Goal: Find contact information: Find contact information

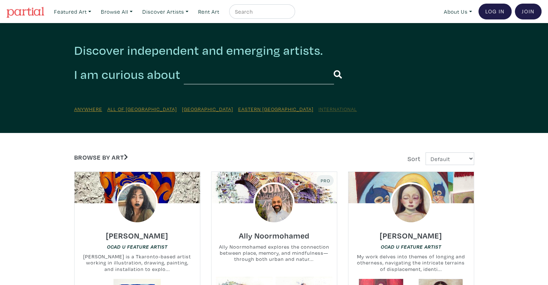
click at [318, 109] on u "International" at bounding box center [337, 109] width 39 height 7
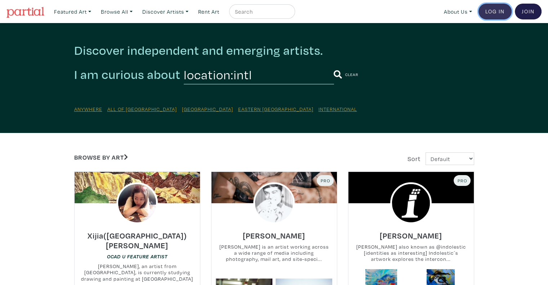
click at [491, 12] on link "Log In" at bounding box center [494, 12] width 33 height 16
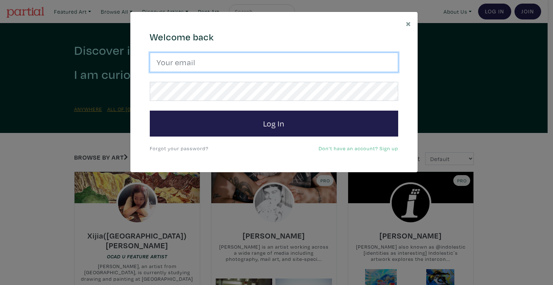
type input "[EMAIL_ADDRESS][DOMAIN_NAME]"
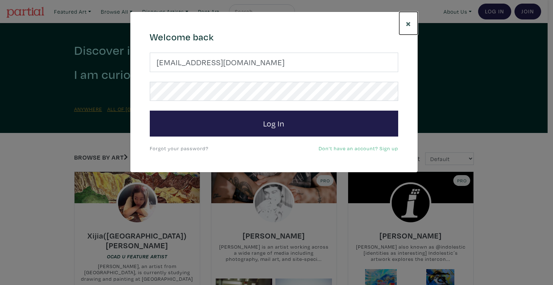
click at [407, 23] on span "×" at bounding box center [408, 23] width 5 height 13
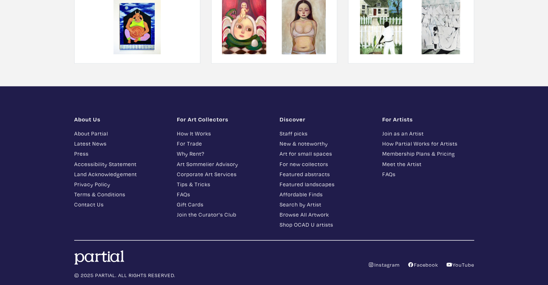
scroll to position [1296, 0]
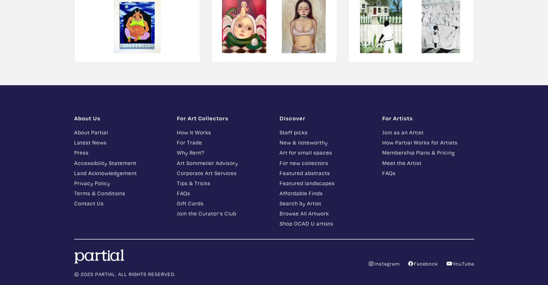
click at [402, 128] on link "Join as an Artist" at bounding box center [428, 132] width 92 height 8
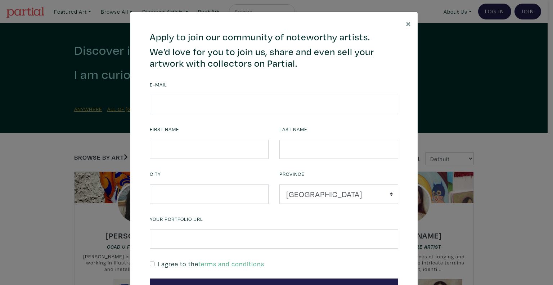
scroll to position [36, 0]
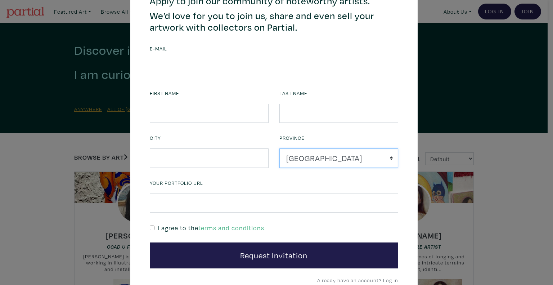
click at [322, 157] on select "Alberta British Columbia Manitoba New Brunswick Newfoundland and Labrador Nova …" at bounding box center [338, 157] width 119 height 19
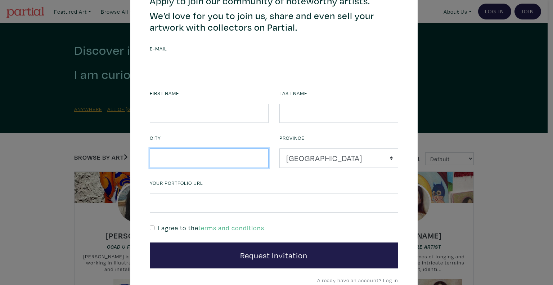
click at [193, 160] on input "text" at bounding box center [209, 157] width 119 height 19
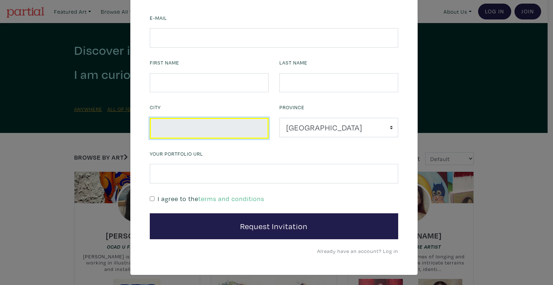
scroll to position [66, 0]
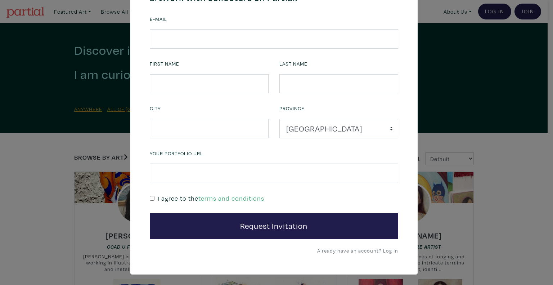
click at [496, 89] on div "× 664c6a6d6e3476504e6b79362f4172494552756f694733386b666278545363695a485979654c4…" at bounding box center [276, 142] width 553 height 285
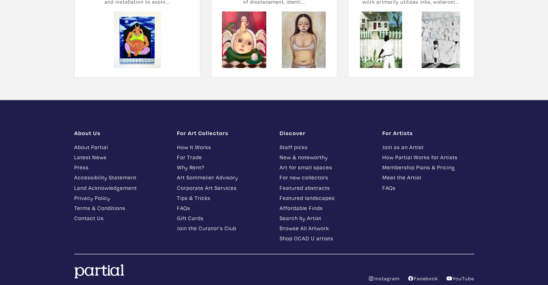
scroll to position [2073, 0]
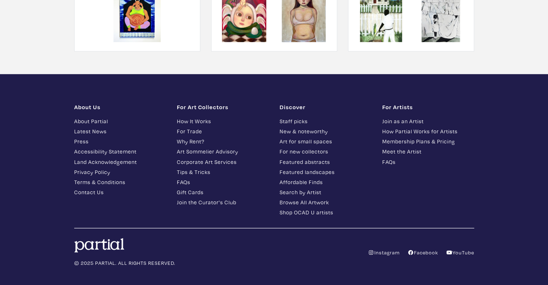
click at [81, 188] on link "Contact Us" at bounding box center [120, 192] width 92 height 8
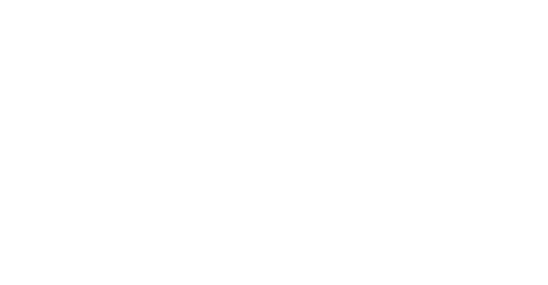
scroll to position [767, 0]
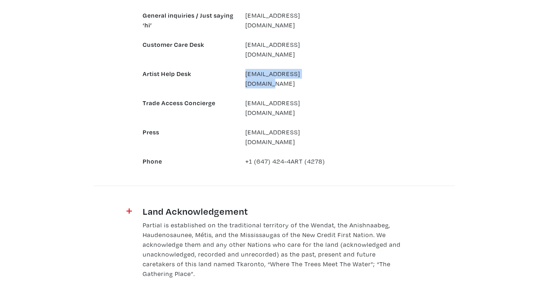
drag, startPoint x: 336, startPoint y: 62, endPoint x: 206, endPoint y: 76, distance: 130.4
click at [235, 69] on div "Artist Help Desk support@partial.gallery" at bounding box center [239, 78] width 205 height 19
copy div "support@partial.gallery"
